Goal: Task Accomplishment & Management: Manage account settings

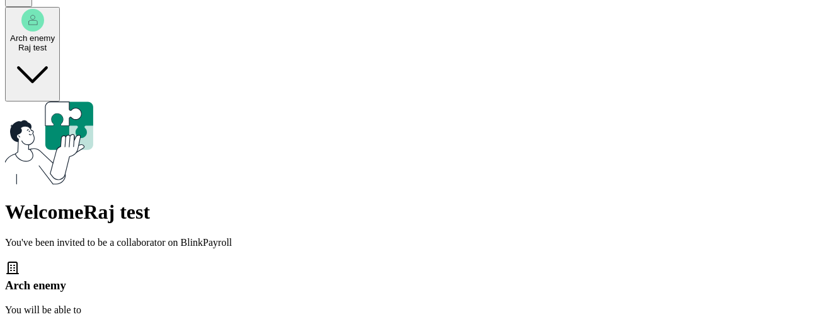
scroll to position [51, 0]
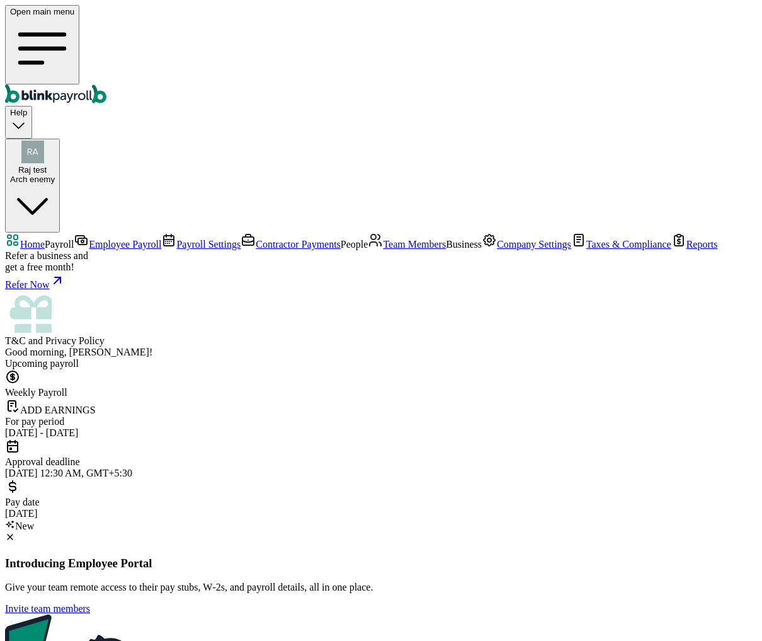
click at [176, 239] on span "Payroll Settings" at bounding box center [208, 244] width 64 height 11
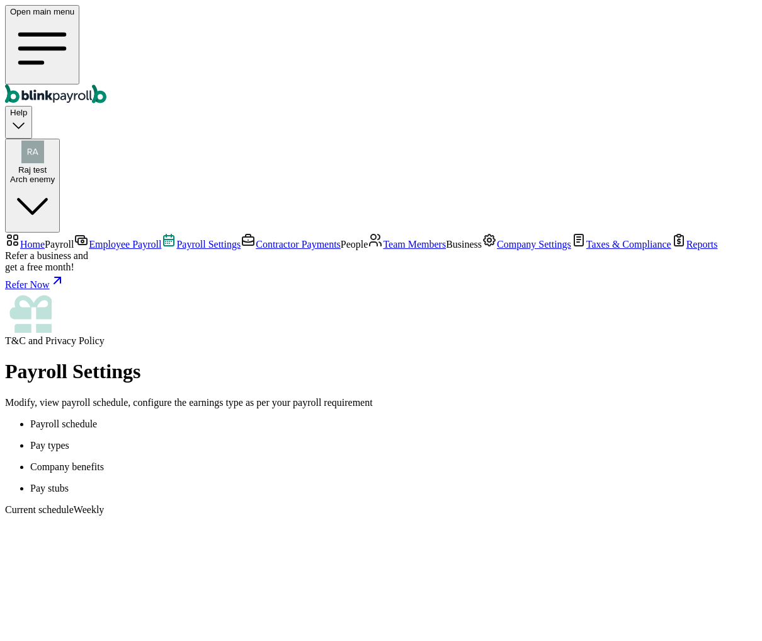
scroll to position [13, 0]
click at [275, 323] on p "Pay types" at bounding box center [393, 445] width 727 height 11
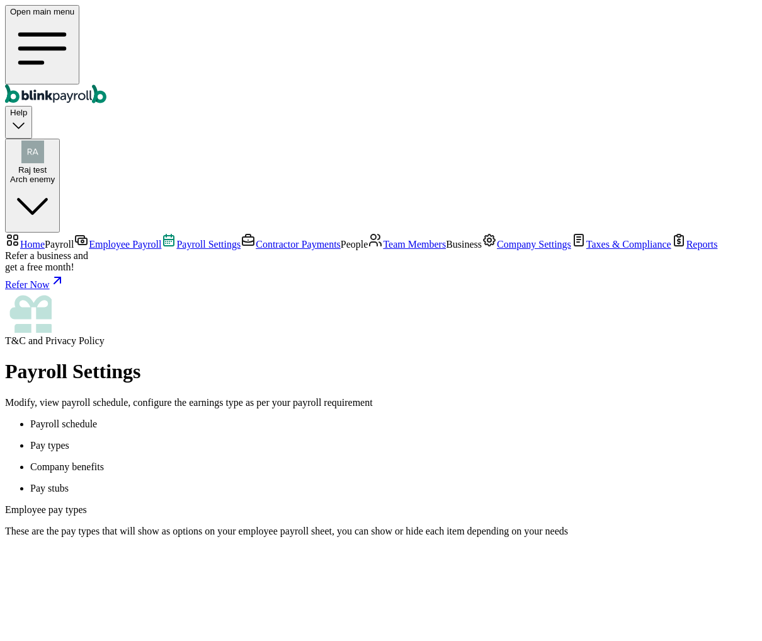
click at [209, 323] on p "Payroll schedule" at bounding box center [393, 423] width 727 height 11
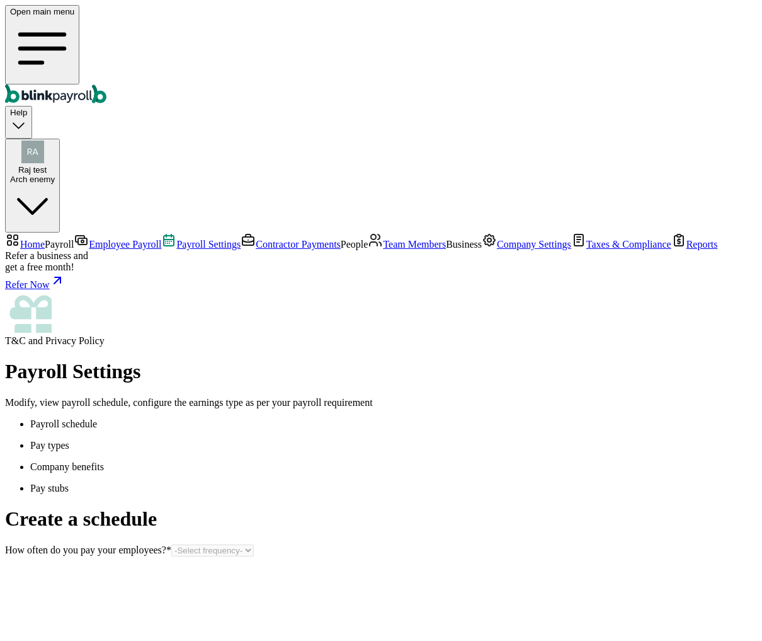
scroll to position [13, 0]
click at [88, 239] on link "Employee Payroll" at bounding box center [118, 244] width 88 height 11
click at [45, 239] on span "Home" at bounding box center [32, 244] width 25 height 11
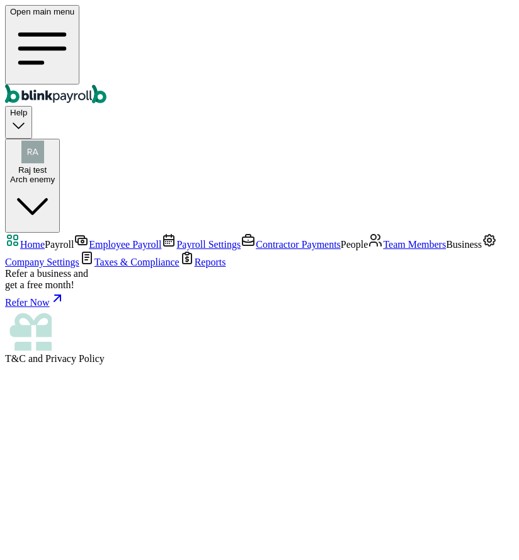
click at [19, 21] on icon "Global" at bounding box center [42, 48] width 64 height 64
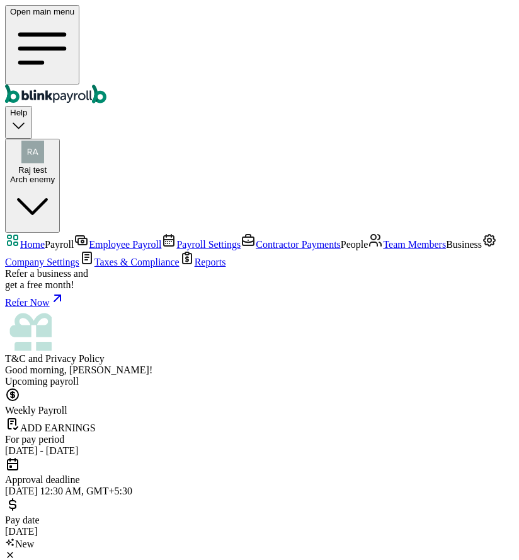
click at [21, 21] on icon "Global" at bounding box center [42, 48] width 64 height 64
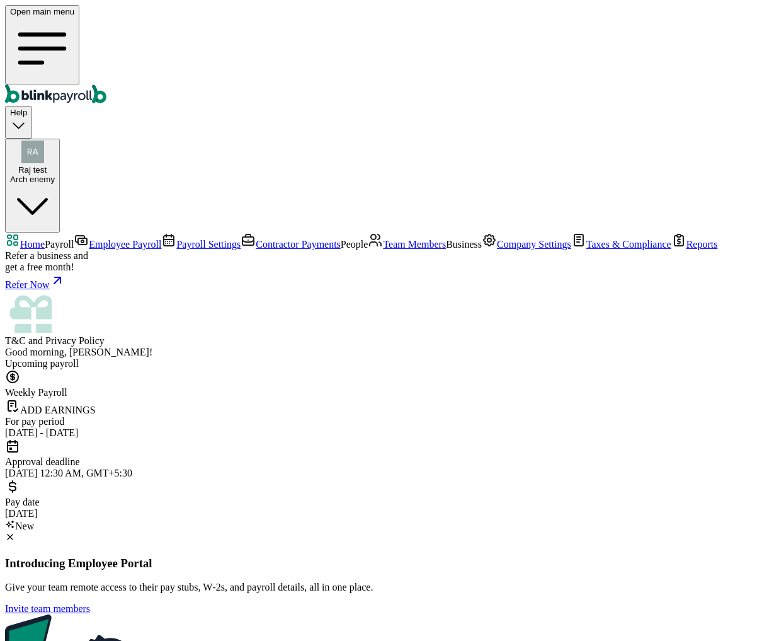
click at [13, 323] on icon at bounding box center [10, 536] width 5 height 5
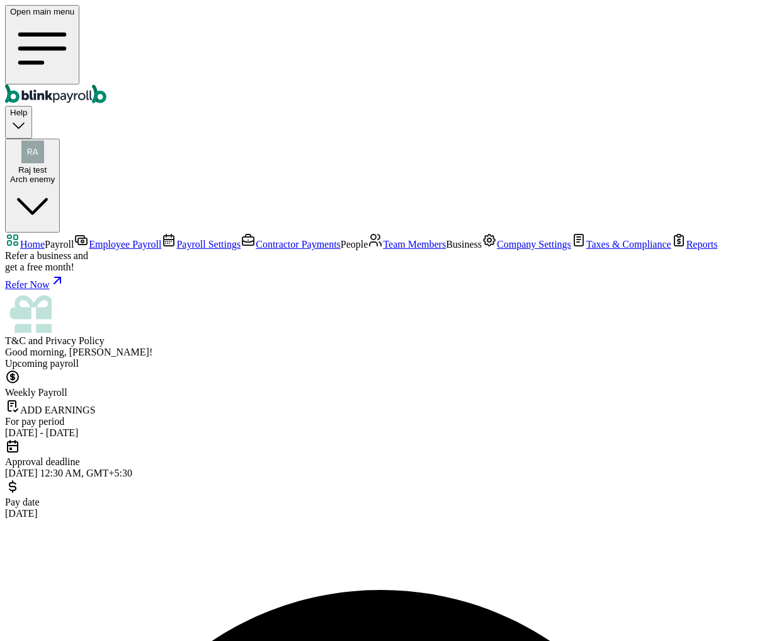
click at [74, 323] on nav "Home Payroll Employee Payroll Payroll Settings Contractor Payments People Team …" at bounding box center [381, 289] width 752 height 114
click at [672, 250] on link "Reports" at bounding box center [695, 244] width 47 height 11
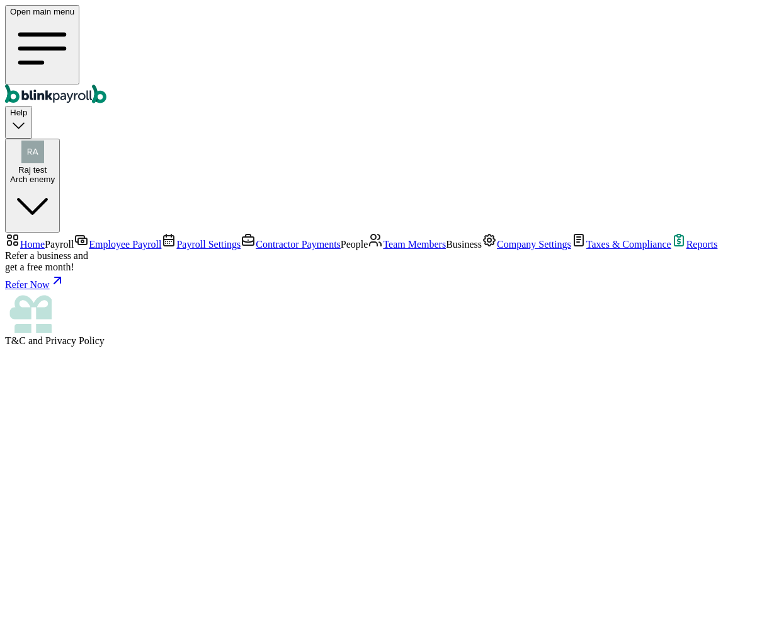
click at [587, 250] on span "Taxes & Compliance" at bounding box center [629, 244] width 85 height 11
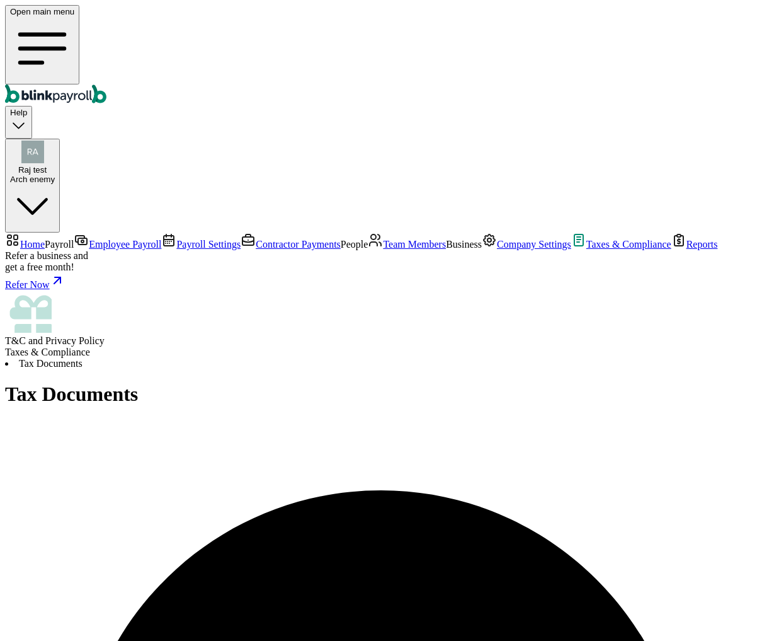
click at [497, 250] on span "Company Settings" at bounding box center [534, 244] width 74 height 11
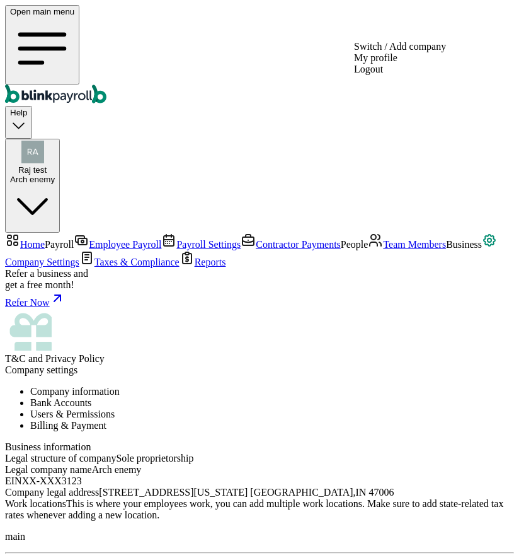
click at [55, 141] on div "Raj test Arch enemy" at bounding box center [32, 162] width 45 height 43
drag, startPoint x: 439, startPoint y: 220, endPoint x: 495, endPoint y: 221, distance: 56.1
copy span "raj@raj.com"
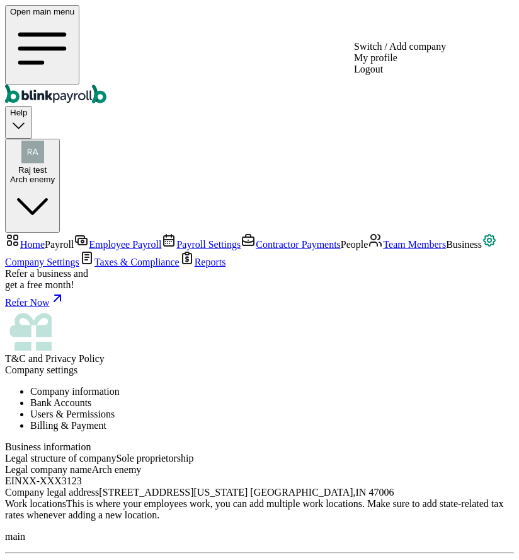
click at [47, 165] on span "Raj test" at bounding box center [32, 169] width 28 height 9
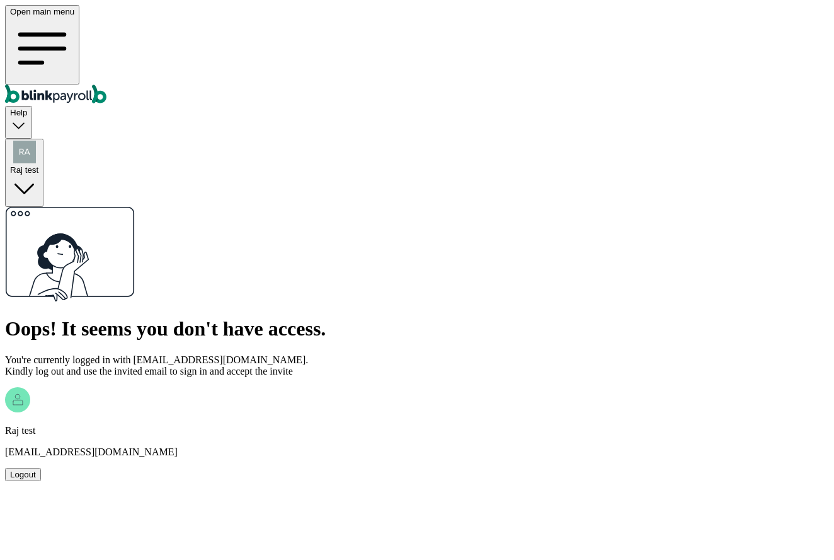
click at [36, 469] on div "Logout" at bounding box center [23, 473] width 26 height 9
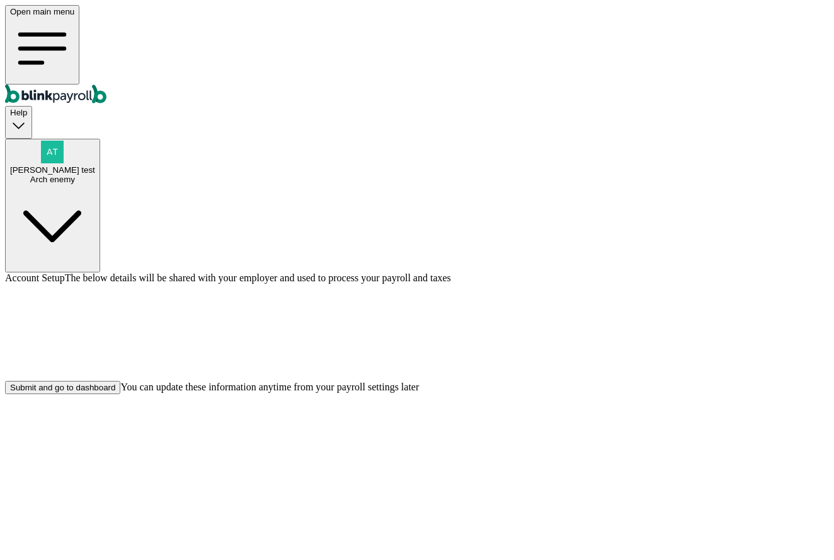
click at [115, 392] on div "Submit and go to dashboard" at bounding box center [62, 386] width 105 height 9
